Goal: Task Accomplishment & Management: Manage account settings

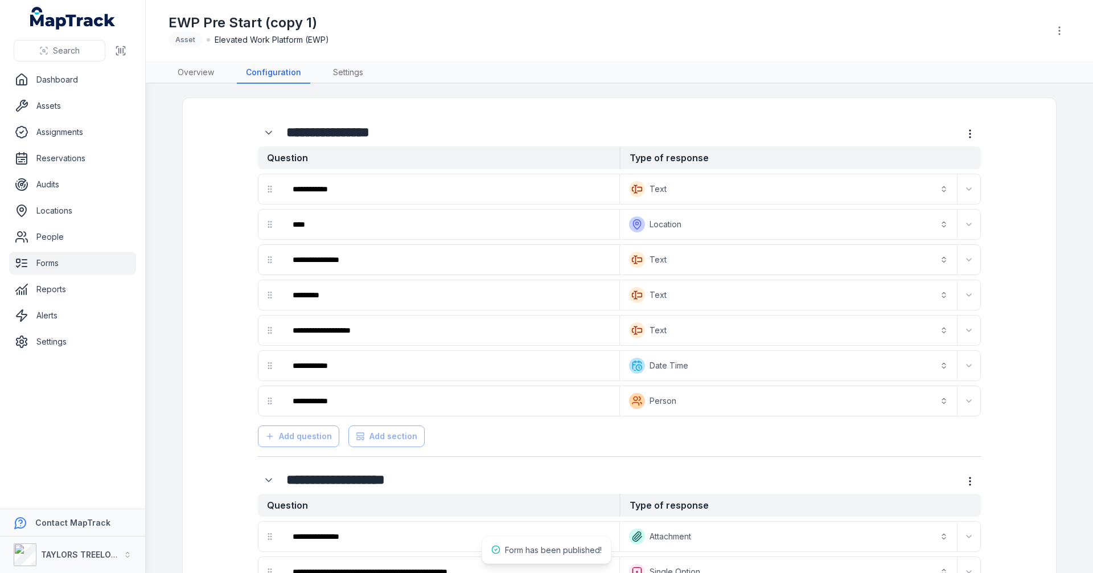
scroll to position [1318, 0]
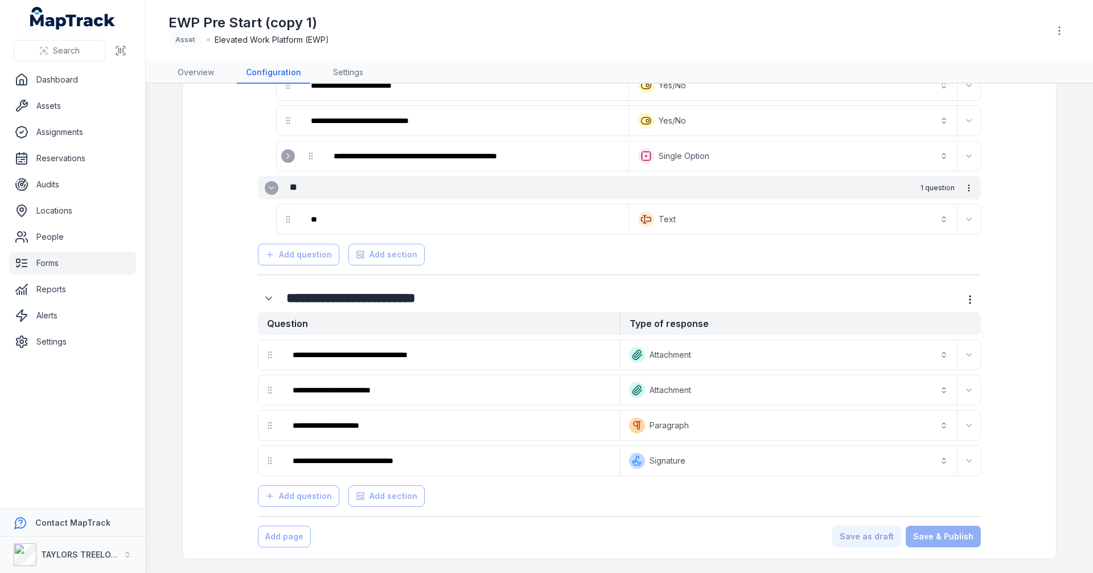
click at [41, 263] on link "Forms" at bounding box center [72, 263] width 127 height 23
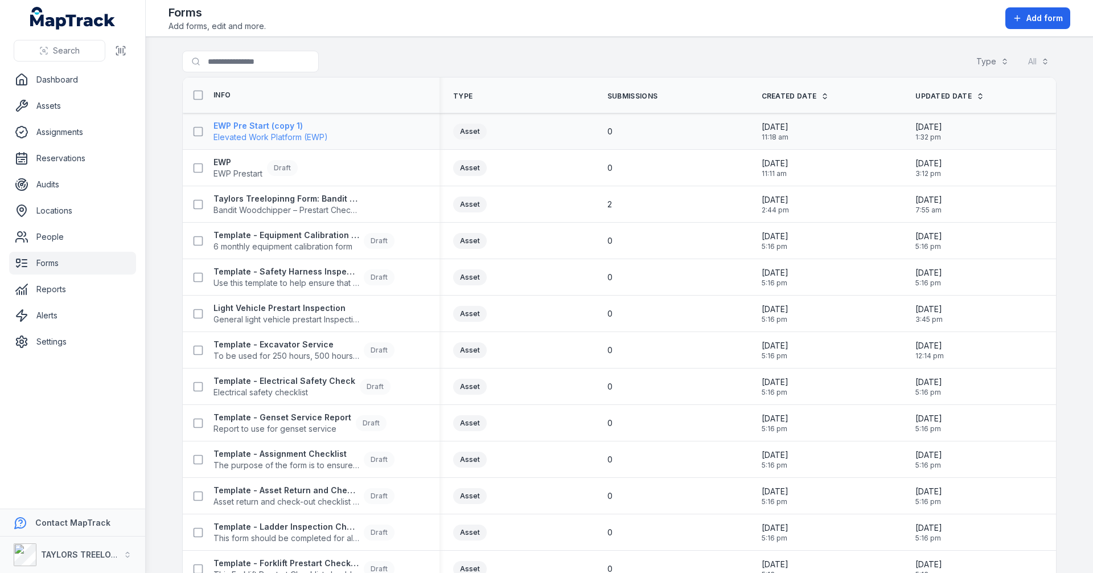
click at [285, 128] on strong "EWP Pre Start (copy 1)" at bounding box center [270, 125] width 114 height 11
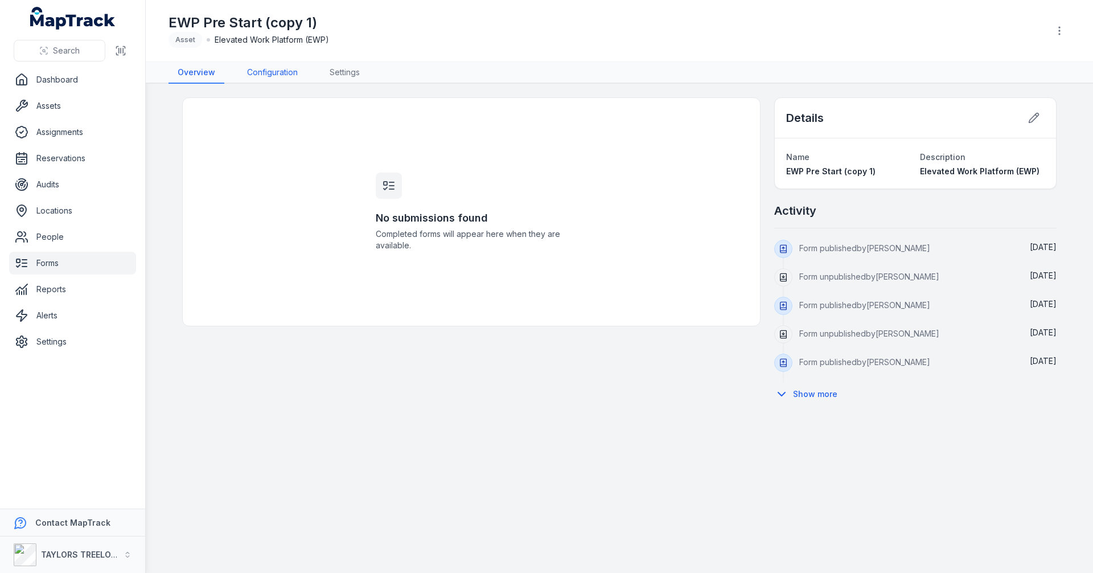
click at [262, 68] on link "Configuration" at bounding box center [272, 73] width 69 height 22
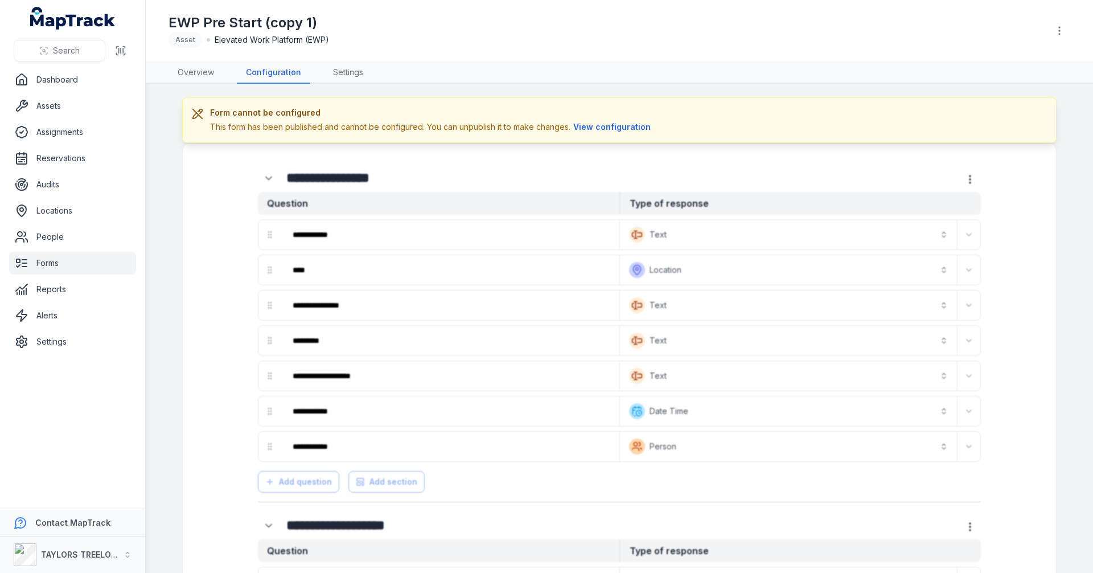
click at [615, 118] on div "Form cannot be configured This form has been published and cannot be configured…" at bounding box center [431, 120] width 443 height 26
click at [618, 124] on button "View configuration" at bounding box center [611, 127] width 83 height 13
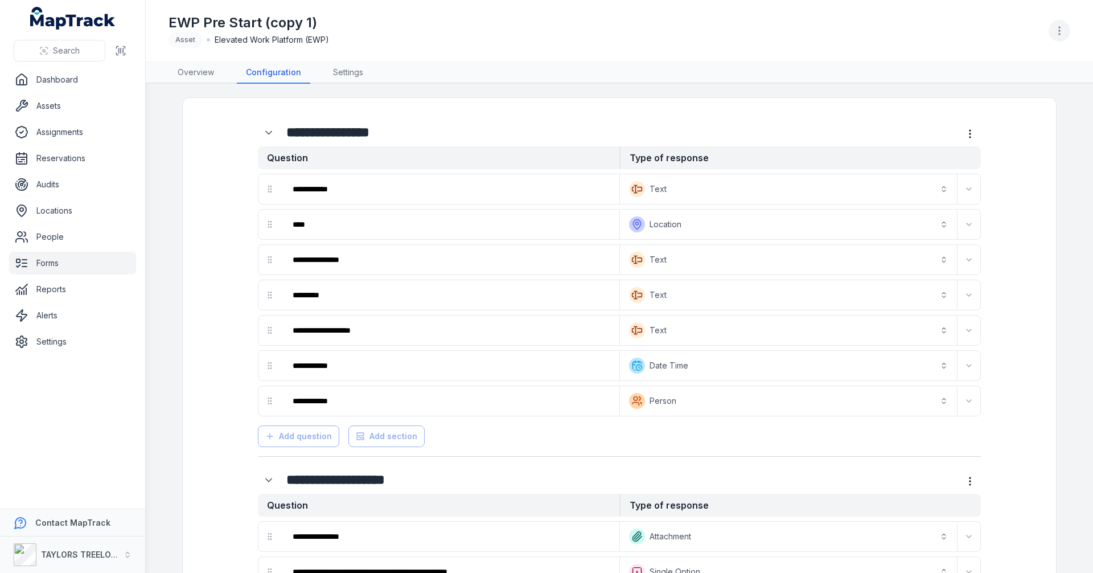
click at [1057, 35] on icon "button" at bounding box center [1059, 30] width 11 height 11
click at [1012, 63] on div "Unpublish form" at bounding box center [1002, 61] width 128 height 20
